Goal: Task Accomplishment & Management: Manage account settings

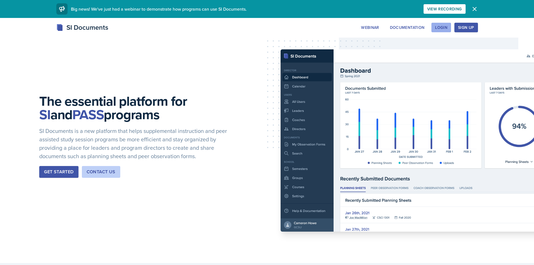
click at [447, 29] on div "Login" at bounding box center [441, 27] width 12 height 4
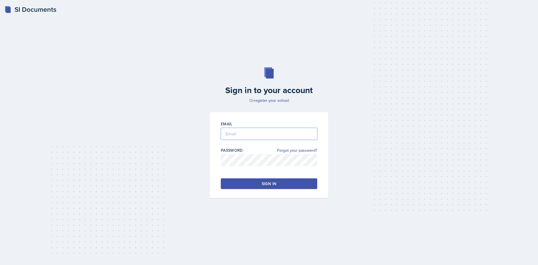
click at [272, 137] on input "email" at bounding box center [269, 134] width 96 height 12
type input "[EMAIL_ADDRESS][DOMAIN_NAME]"
click at [292, 184] on button "Sign in" at bounding box center [269, 183] width 96 height 11
click at [275, 180] on button "Sign in" at bounding box center [269, 183] width 96 height 11
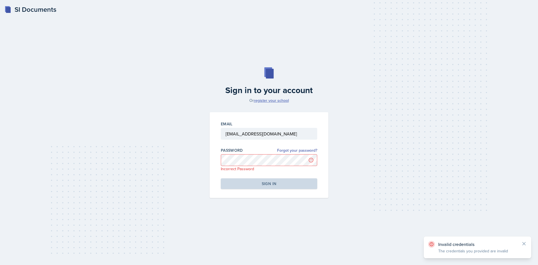
click at [275, 101] on link "register your school" at bounding box center [271, 101] width 35 height 6
